Goal: Information Seeking & Learning: Learn about a topic

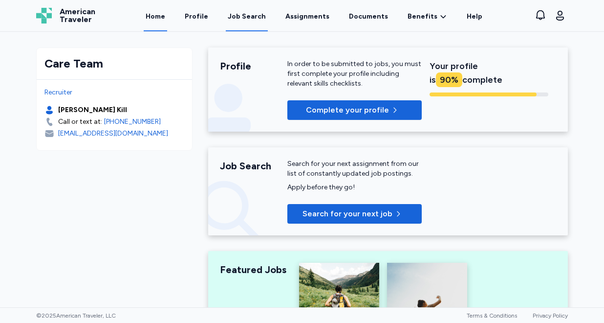
click at [251, 17] on div "Job Search" at bounding box center [247, 17] width 38 height 10
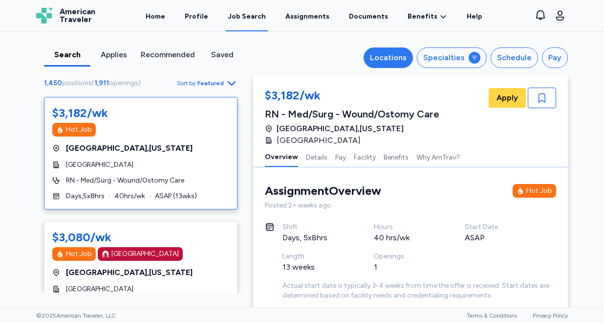
click at [403, 57] on div "Locations" at bounding box center [388, 58] width 37 height 12
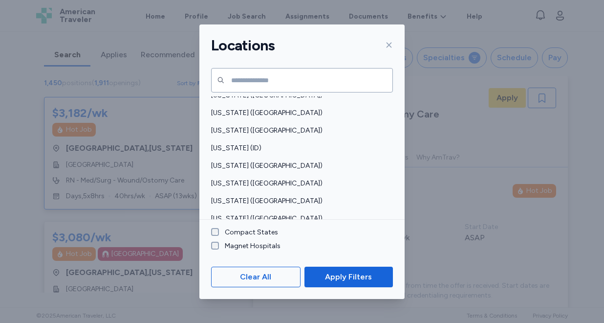
scroll to position [171, 0]
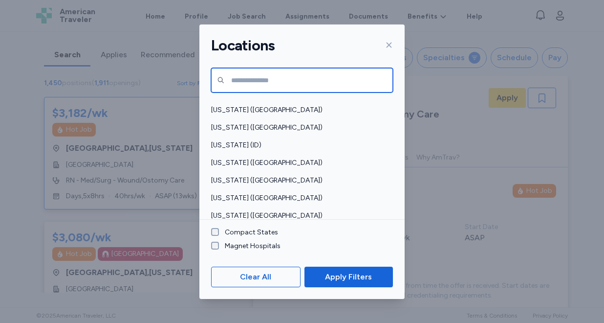
click at [268, 81] on input "text" at bounding box center [302, 80] width 182 height 24
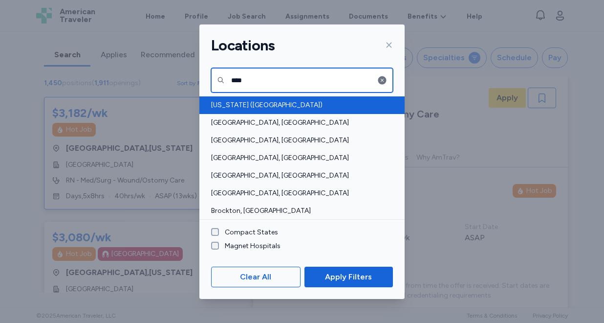
type input "****"
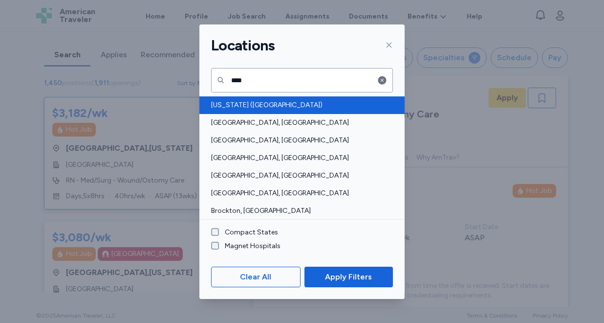
click at [233, 102] on span "[US_STATE] ([GEOGRAPHIC_DATA])" at bounding box center [299, 105] width 176 height 10
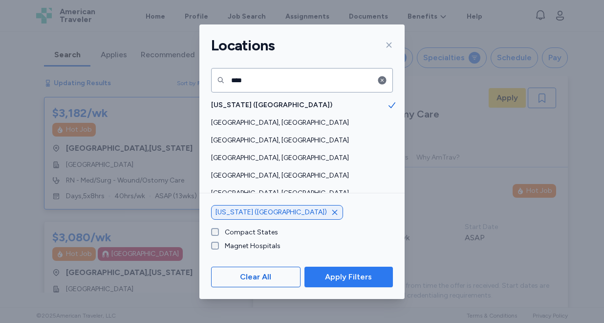
click at [332, 278] on span "Apply Filters" at bounding box center [348, 277] width 47 height 12
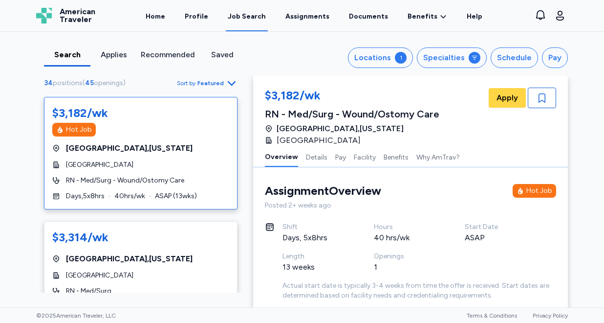
click at [218, 83] on span "Featured" at bounding box center [210, 83] width 26 height 8
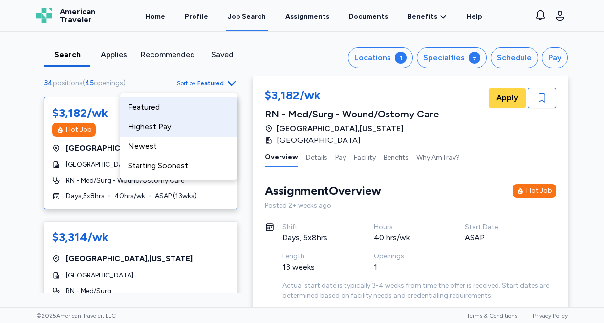
click at [188, 129] on div "Highest Pay" at bounding box center [178, 127] width 117 height 20
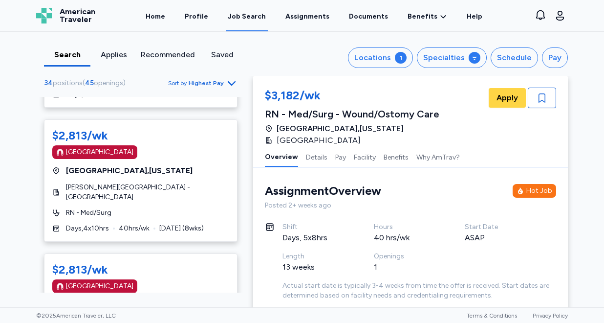
scroll to position [437, 0]
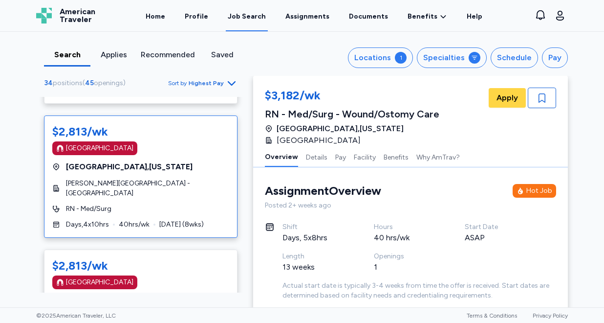
click at [176, 162] on div "[GEOGRAPHIC_DATA] , [US_STATE]" at bounding box center [140, 167] width 177 height 12
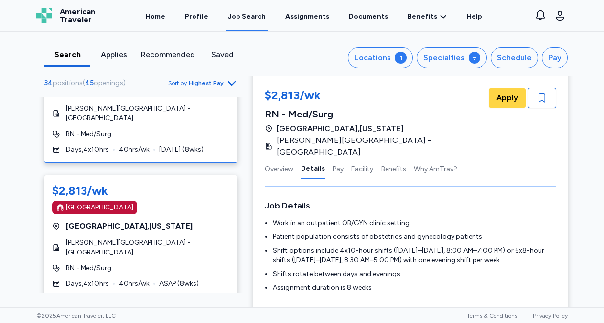
scroll to position [516, 0]
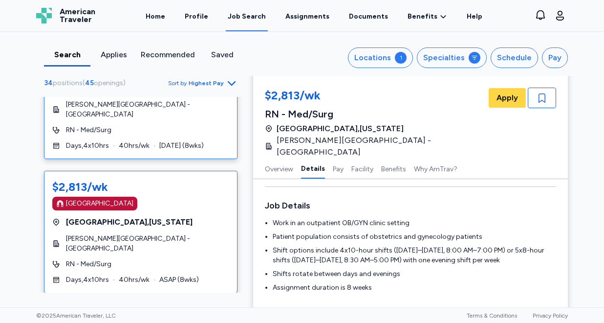
click at [177, 204] on div "$2,813/wk [GEOGRAPHIC_DATA] [GEOGRAPHIC_DATA] , [US_STATE] [PERSON_NAME][GEOGRA…" at bounding box center [141, 232] width 194 height 122
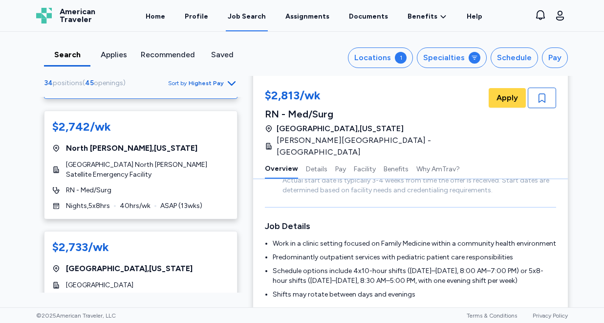
scroll to position [734, 0]
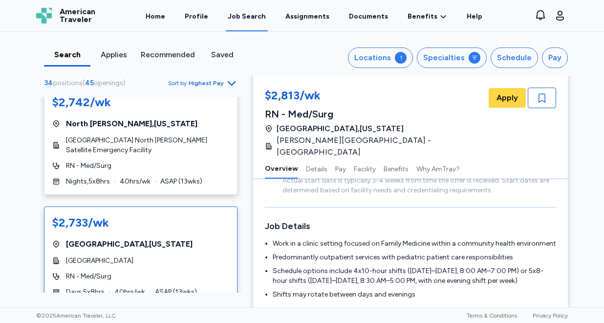
click at [160, 218] on div "$2,733/wk [GEOGRAPHIC_DATA] , [US_STATE] [GEOGRAPHIC_DATA] RN - Med/Surg Days ,…" at bounding box center [141, 255] width 194 height 99
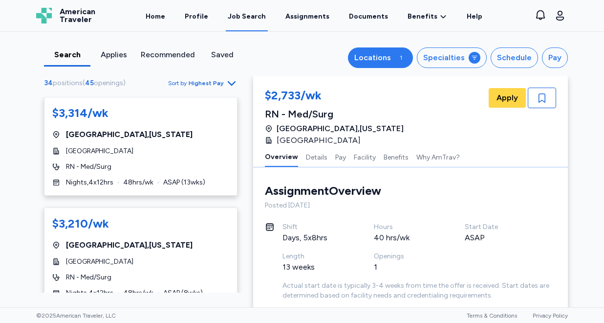
click at [384, 52] on div "Locations" at bounding box center [372, 58] width 37 height 12
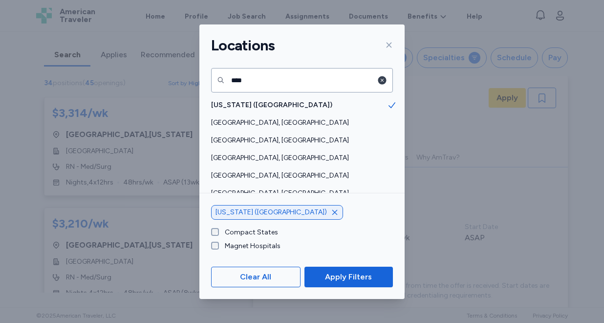
click at [381, 80] on icon "button" at bounding box center [382, 80] width 8 height 8
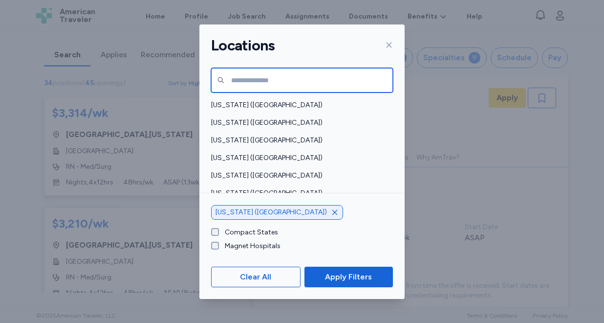
click at [347, 78] on input "text" at bounding box center [302, 80] width 182 height 24
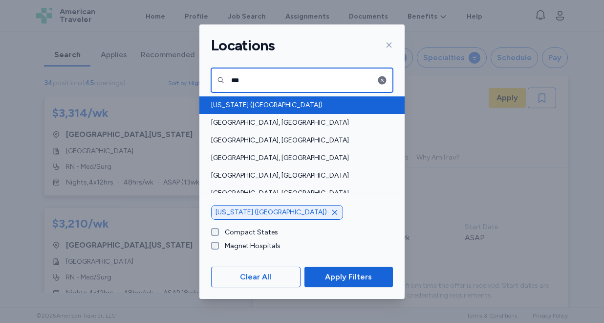
type input "***"
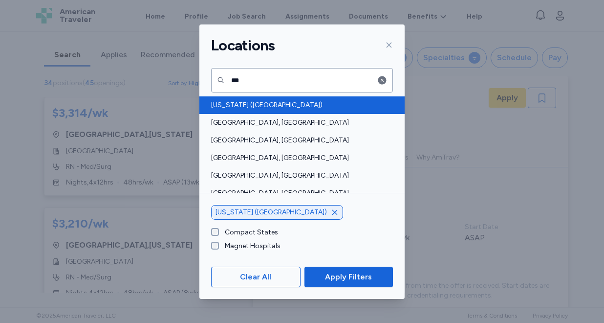
click at [286, 101] on span "[US_STATE] ([GEOGRAPHIC_DATA])" at bounding box center [299, 105] width 176 height 10
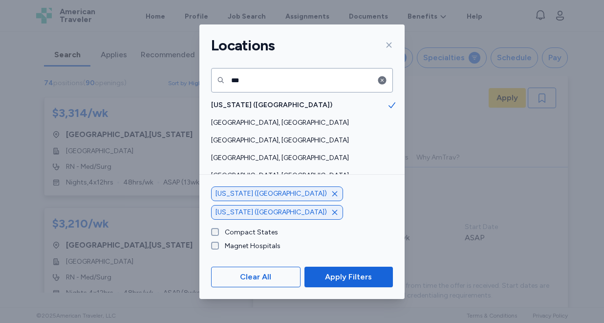
click at [282, 201] on div "[US_STATE] ([GEOGRAPHIC_DATA])" at bounding box center [277, 193] width 132 height 15
click at [331, 197] on icon "button" at bounding box center [335, 194] width 8 height 8
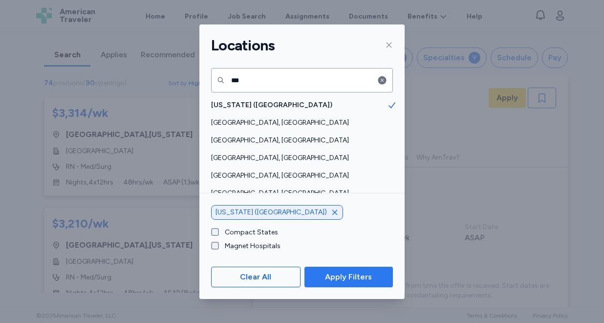
click at [346, 279] on span "Apply Filters" at bounding box center [348, 277] width 47 height 12
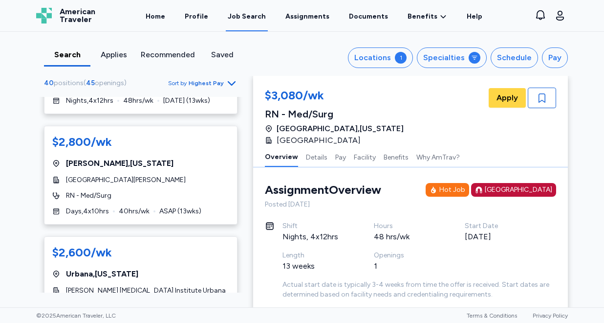
scroll to position [381, 0]
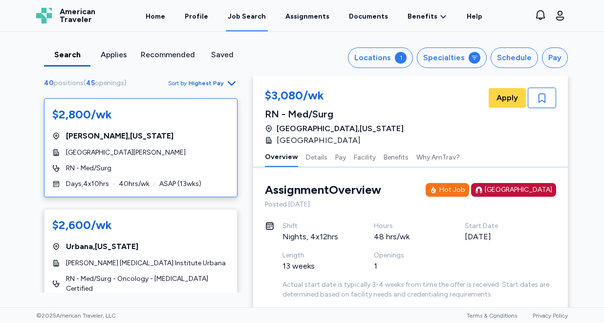
click at [147, 148] on div "$2,800/wk [GEOGRAPHIC_DATA] , [US_STATE] SIH [PERSON_NAME] Hospital RN - Med/Su…" at bounding box center [141, 147] width 194 height 99
